Goal: Find contact information: Find contact information

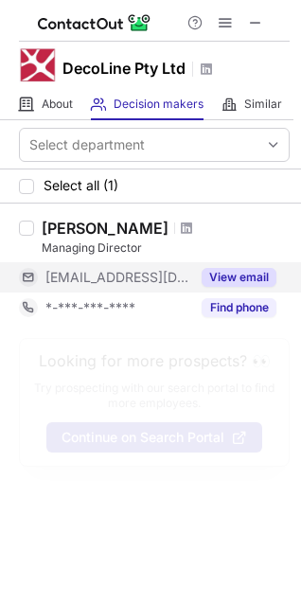
click at [257, 280] on button "View email" at bounding box center [239, 277] width 75 height 19
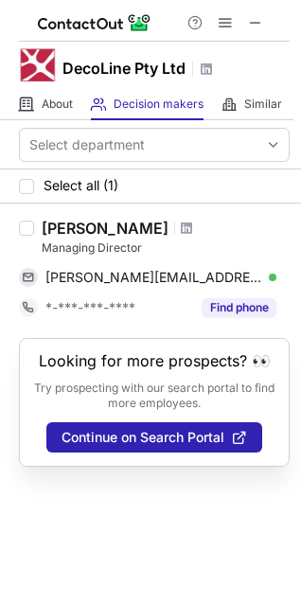
click at [243, 15] on div "Help & Support" at bounding box center [225, 22] width 91 height 23
click at [257, 22] on span at bounding box center [255, 22] width 15 height 15
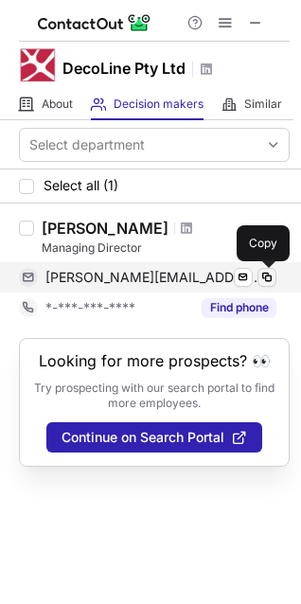
click at [263, 279] on span at bounding box center [266, 277] width 15 height 15
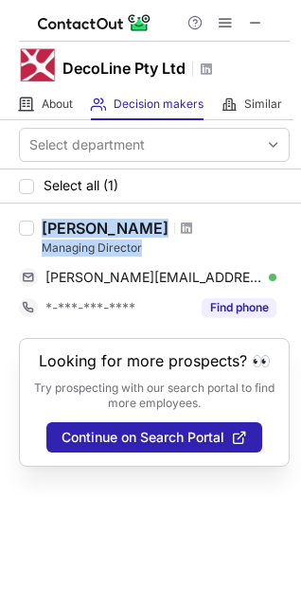
drag, startPoint x: 39, startPoint y: 227, endPoint x: 149, endPoint y: 241, distance: 110.7
click at [149, 241] on div "James Jin Managing Director james@decoline.com.au Verified Send email Copy *-**…" at bounding box center [161, 271] width 255 height 104
copy div "James Jin Managing Director"
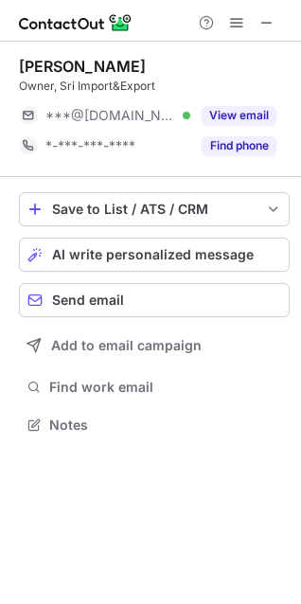
scroll to position [412, 301]
click at [258, 29] on button at bounding box center [266, 22] width 23 height 23
click at [262, 26] on span at bounding box center [266, 22] width 15 height 15
